Goal: Book appointment/travel/reservation

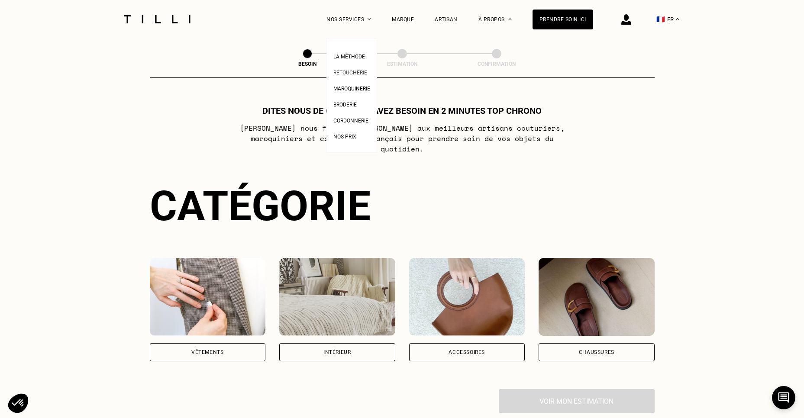
click at [354, 69] on link "Retoucherie" at bounding box center [350, 71] width 34 height 9
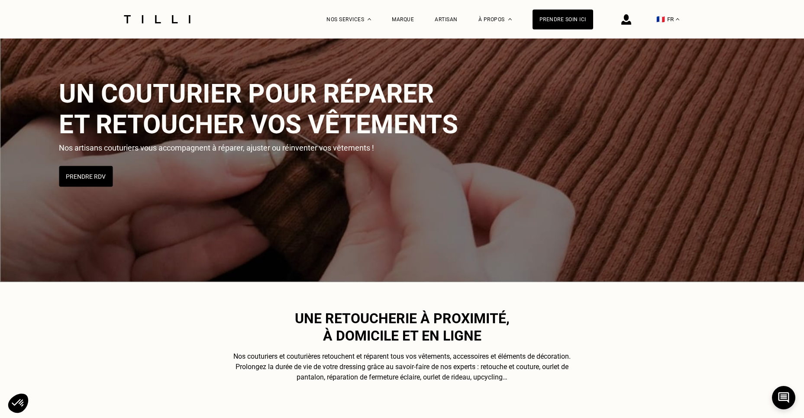
scroll to position [63, 0]
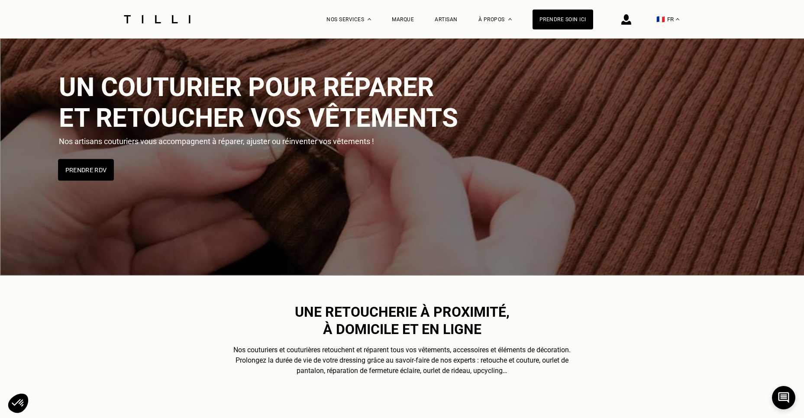
click at [86, 163] on button "Prendre RDV" at bounding box center [86, 170] width 56 height 22
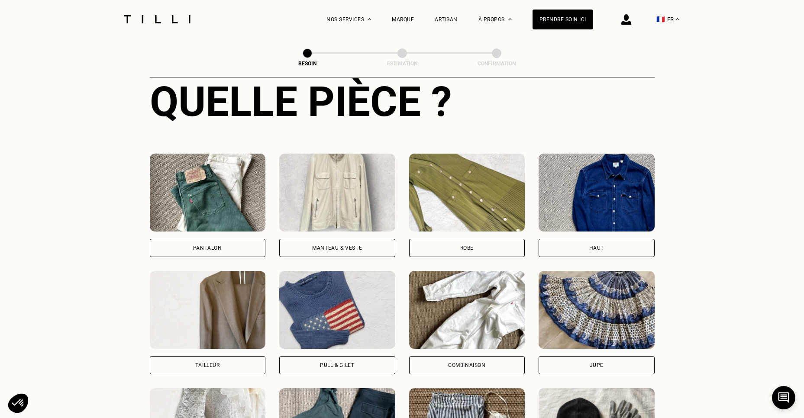
scroll to position [346, 0]
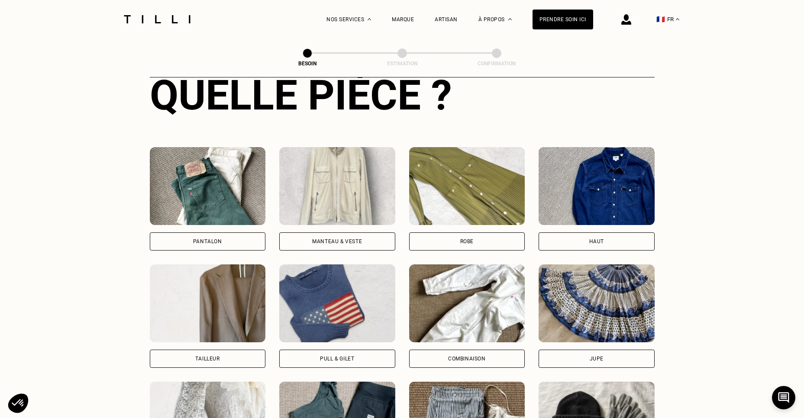
click at [204, 232] on div "Pantalon" at bounding box center [208, 241] width 116 height 18
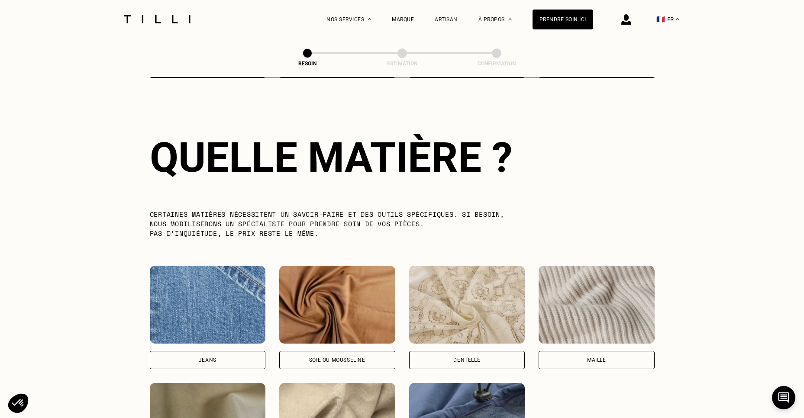
scroll to position [754, 0]
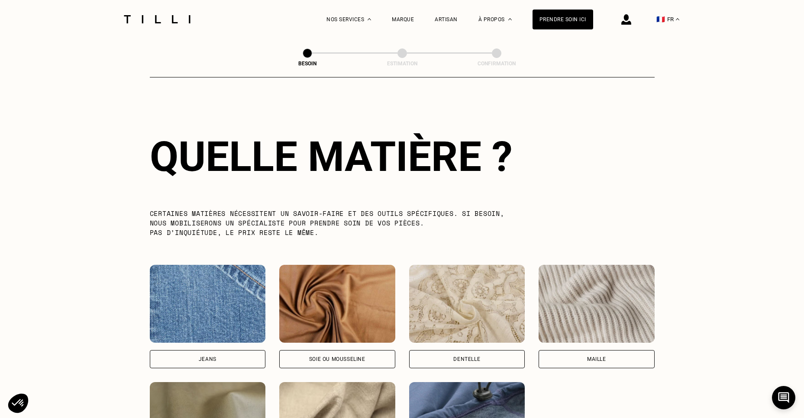
click at [211, 320] on img at bounding box center [208, 304] width 116 height 78
select select "FR"
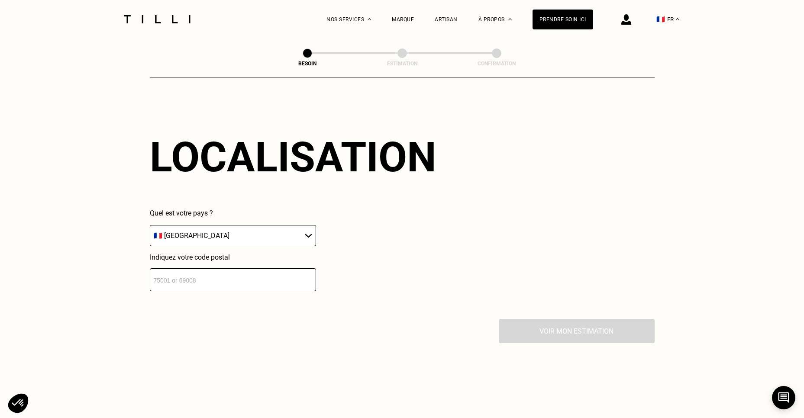
scroll to position [1164, 0]
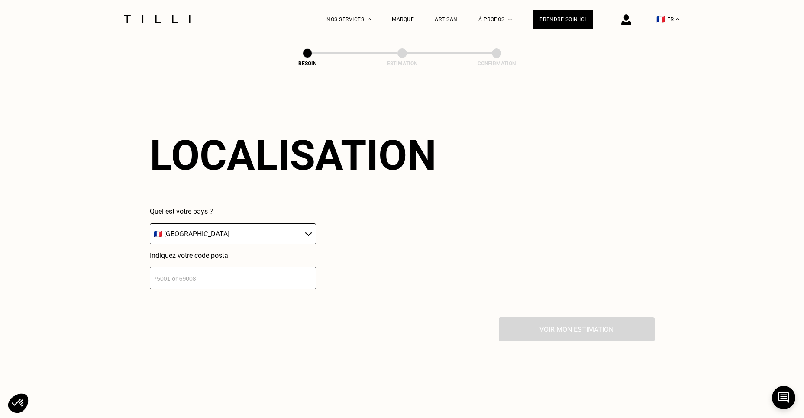
click at [163, 275] on input "number" at bounding box center [233, 278] width 166 height 23
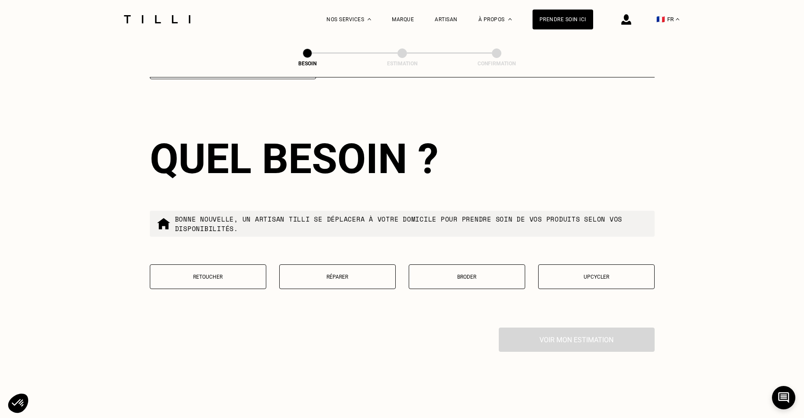
scroll to position [1379, 0]
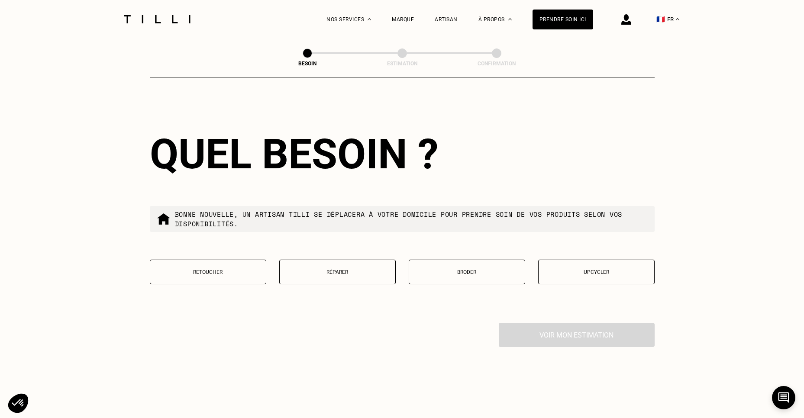
type input "92160"
click at [201, 271] on button "Retoucher" at bounding box center [208, 272] width 116 height 25
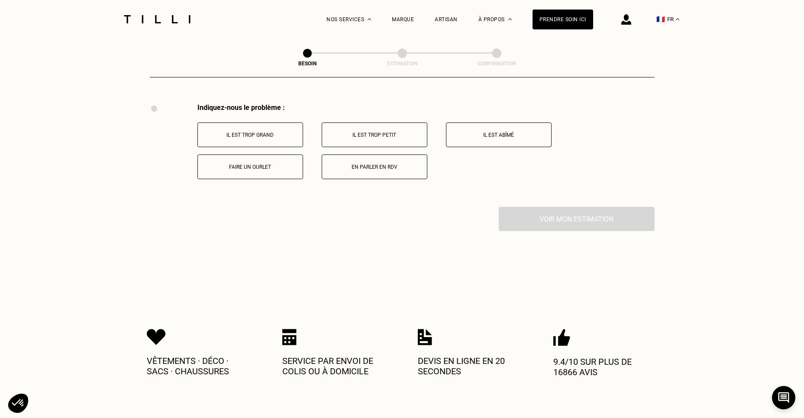
scroll to position [1601, 0]
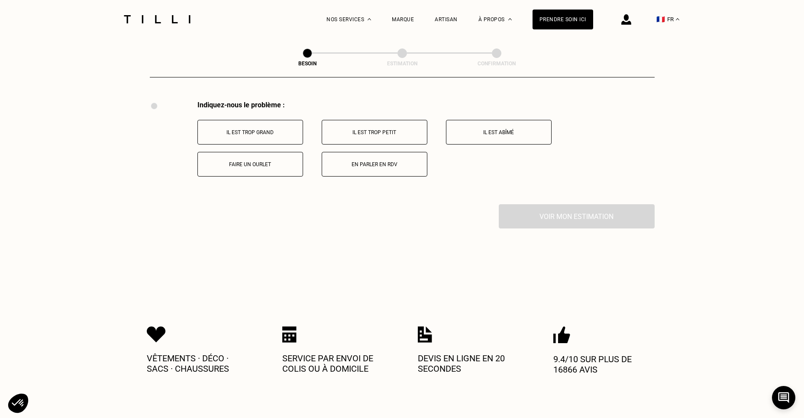
click at [267, 161] on p "Faire un ourlet" at bounding box center [250, 164] width 96 height 6
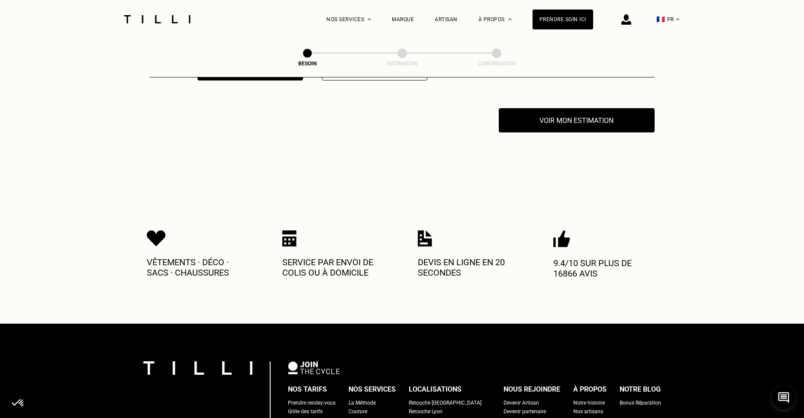
scroll to position [1705, 0]
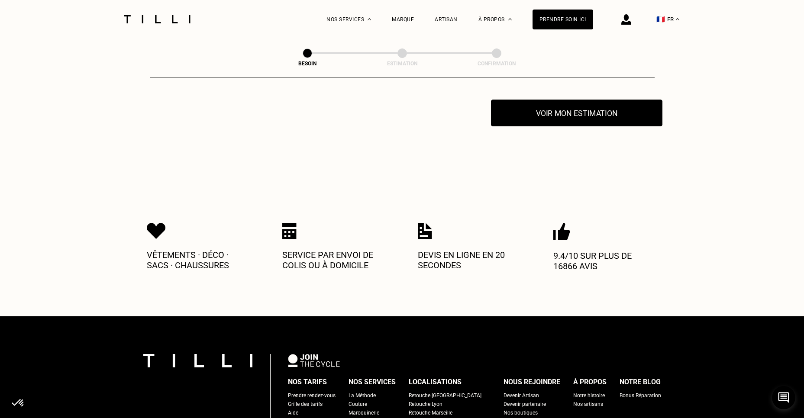
click at [562, 113] on button "Voir mon estimation" at bounding box center [576, 113] width 171 height 27
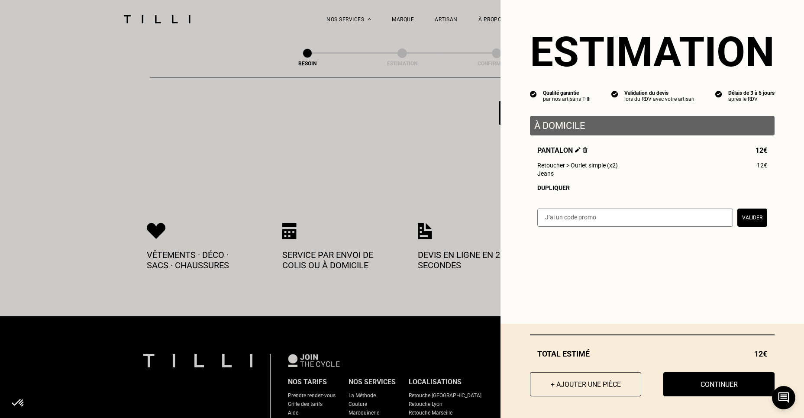
click at [594, 224] on input "text" at bounding box center [635, 218] width 196 height 18
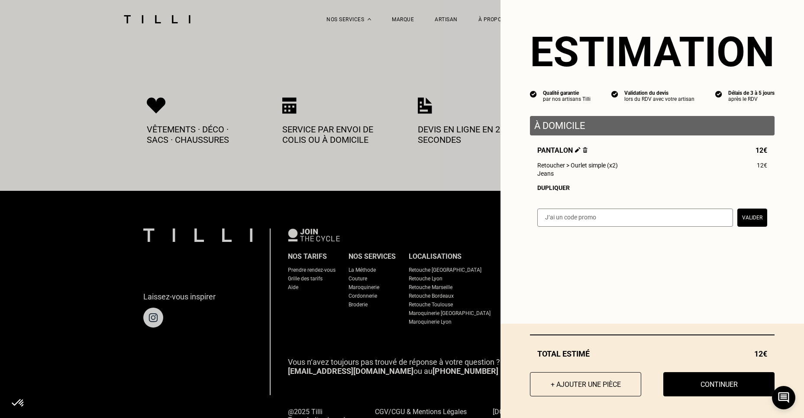
scroll to position [1768, 0]
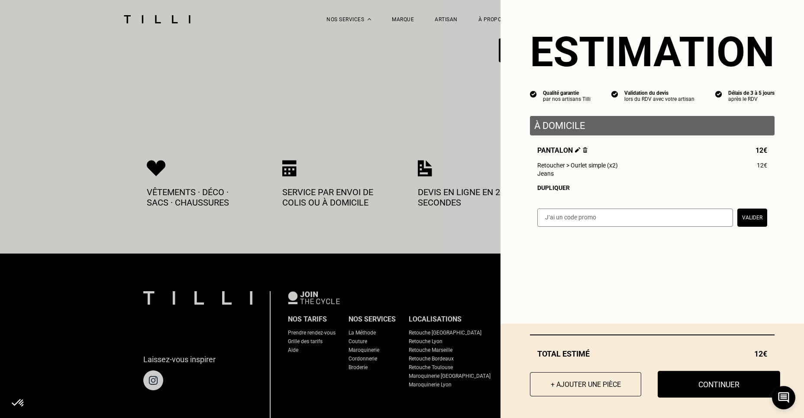
click at [702, 386] on button "Continuer" at bounding box center [719, 384] width 123 height 27
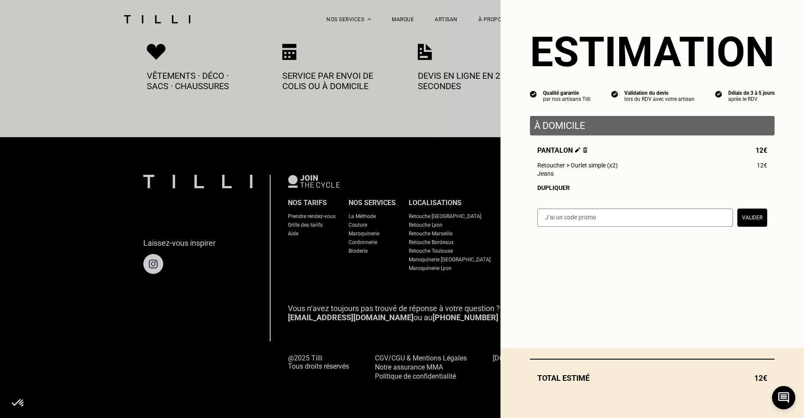
scroll to position [459, 0]
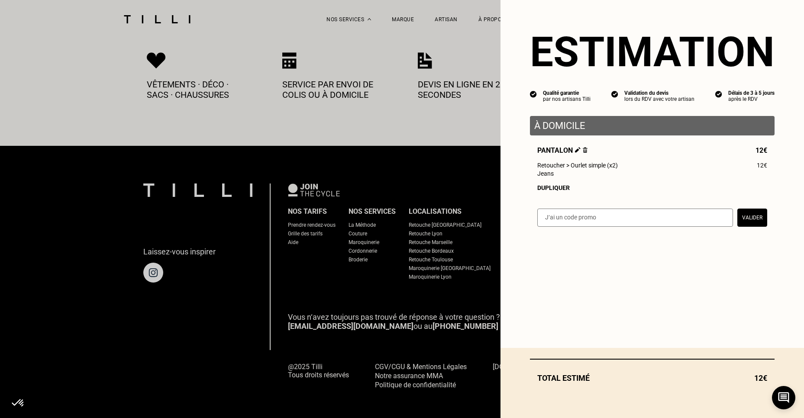
select select "FR"
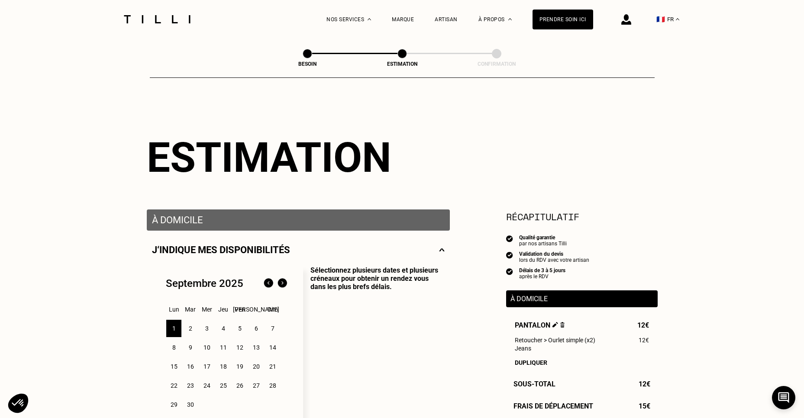
click at [207, 330] on div "3" at bounding box center [206, 328] width 15 height 17
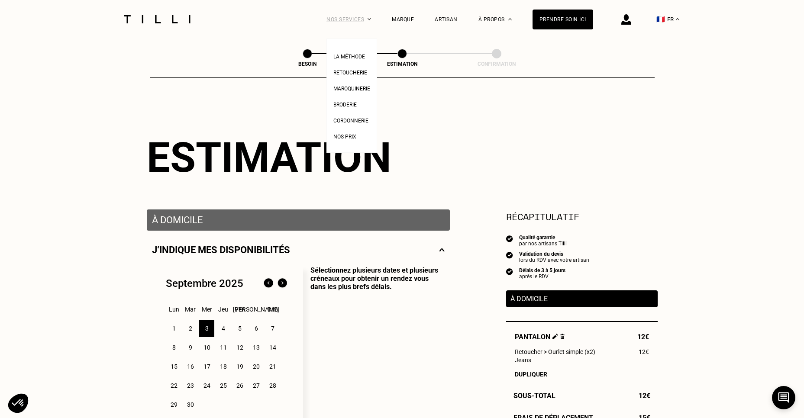
click at [371, 18] on div "Nos services" at bounding box center [348, 19] width 45 height 39
click at [513, 145] on div "Estimation" at bounding box center [402, 157] width 511 height 48
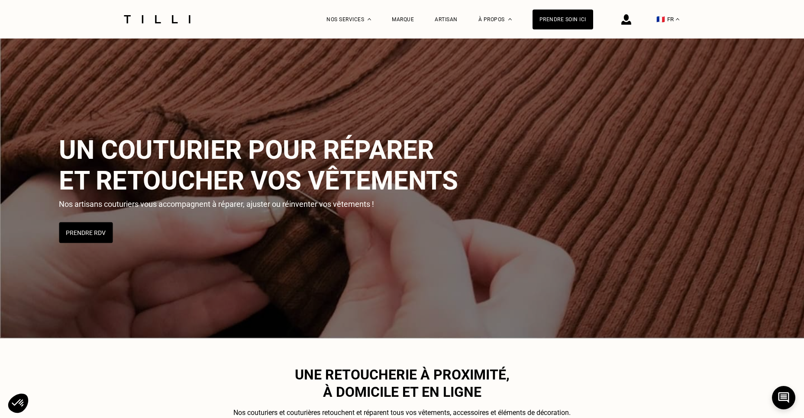
scroll to position [63, 0]
